Goal: Contribute content: Add original content to the website for others to see

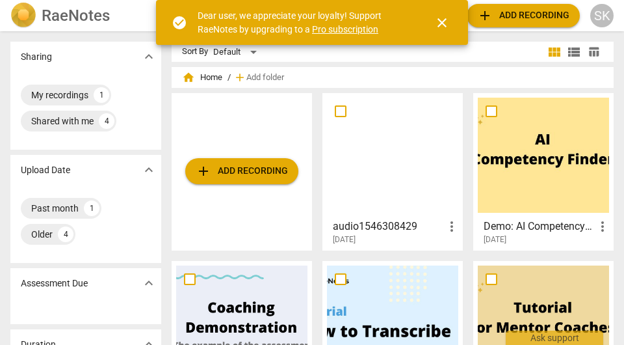
click at [532, 16] on span "add Add recording" at bounding box center [523, 16] width 92 height 16
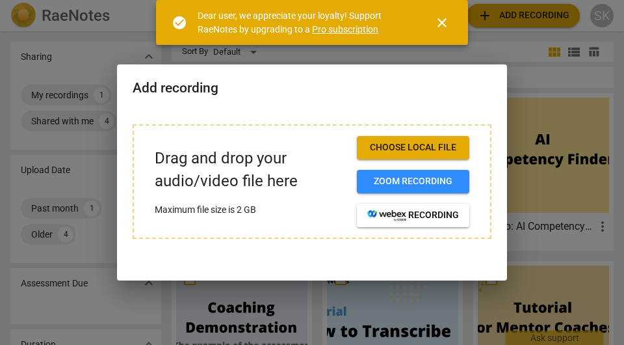
click at [398, 140] on button "Choose local file" at bounding box center [413, 147] width 112 height 23
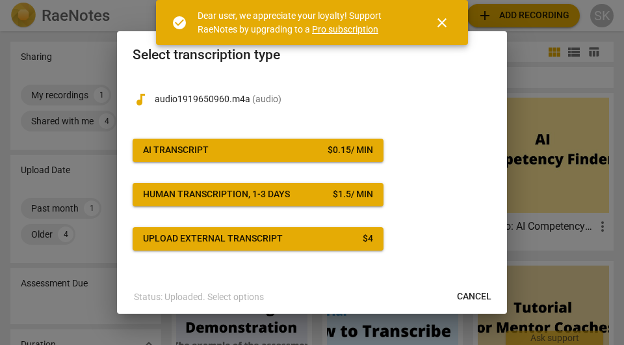
click at [440, 23] on span "close" at bounding box center [442, 23] width 16 height 16
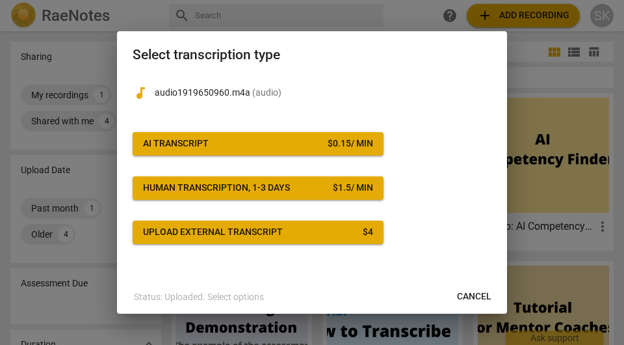
scroll to position [7, 0]
click at [459, 294] on span "Cancel" at bounding box center [474, 296] width 34 height 13
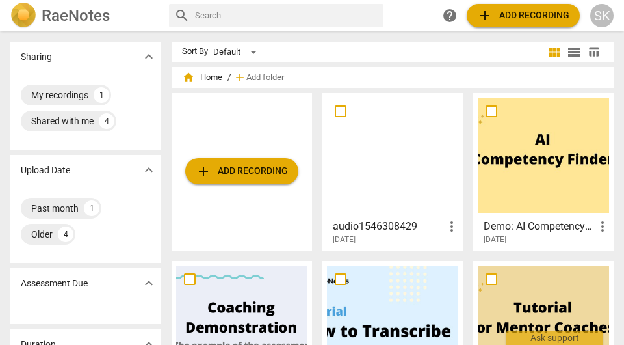
scroll to position [0, 0]
click at [595, 20] on div "SK" at bounding box center [601, 15] width 23 height 23
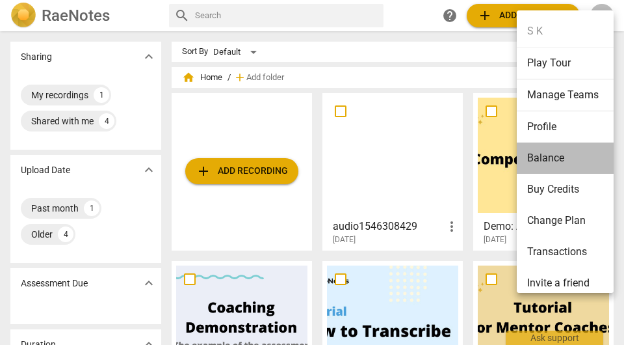
click at [553, 152] on li "Balance" at bounding box center [567, 157] width 101 height 31
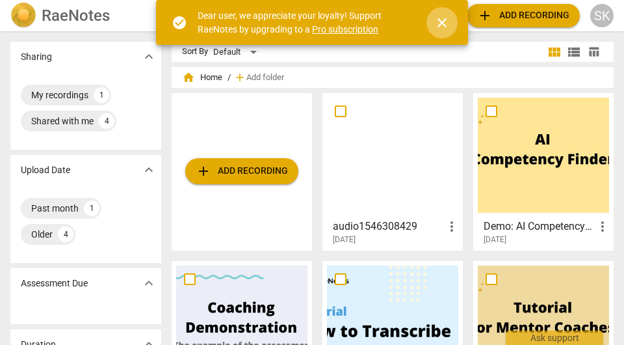
click at [447, 25] on span "close" at bounding box center [442, 23] width 16 height 16
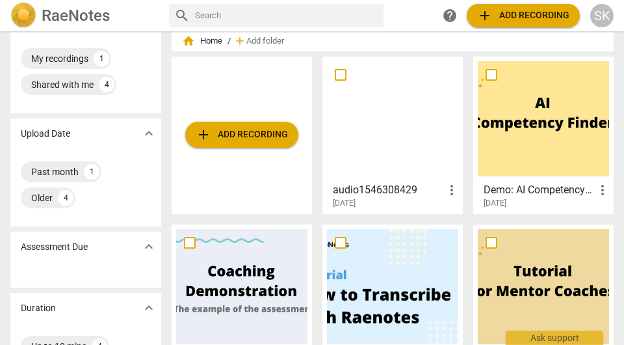
scroll to position [37, 0]
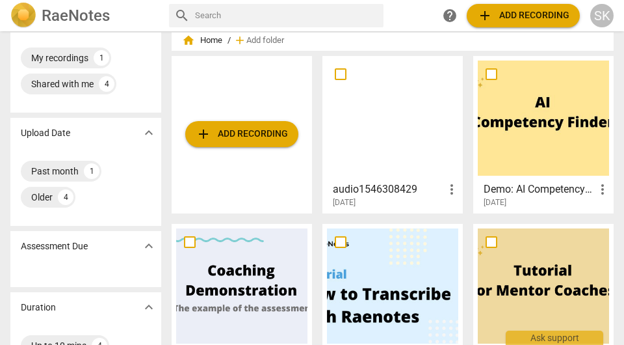
click at [369, 189] on h3 "audio1546308429" at bounding box center [388, 189] width 111 height 16
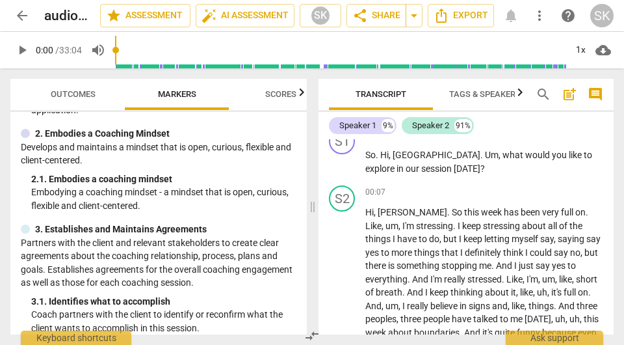
scroll to position [148, 0]
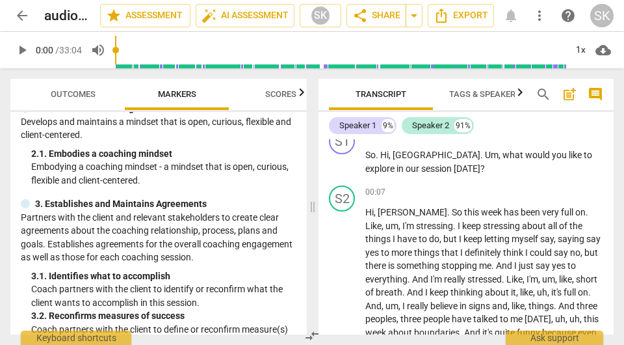
click at [267, 90] on span "Scores" at bounding box center [280, 94] width 31 height 10
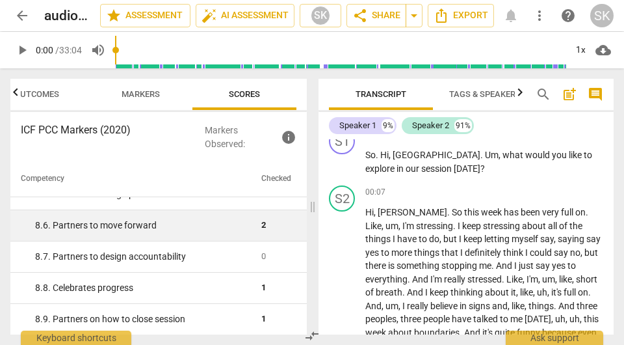
scroll to position [0, 0]
